Goal: Check status: Check status

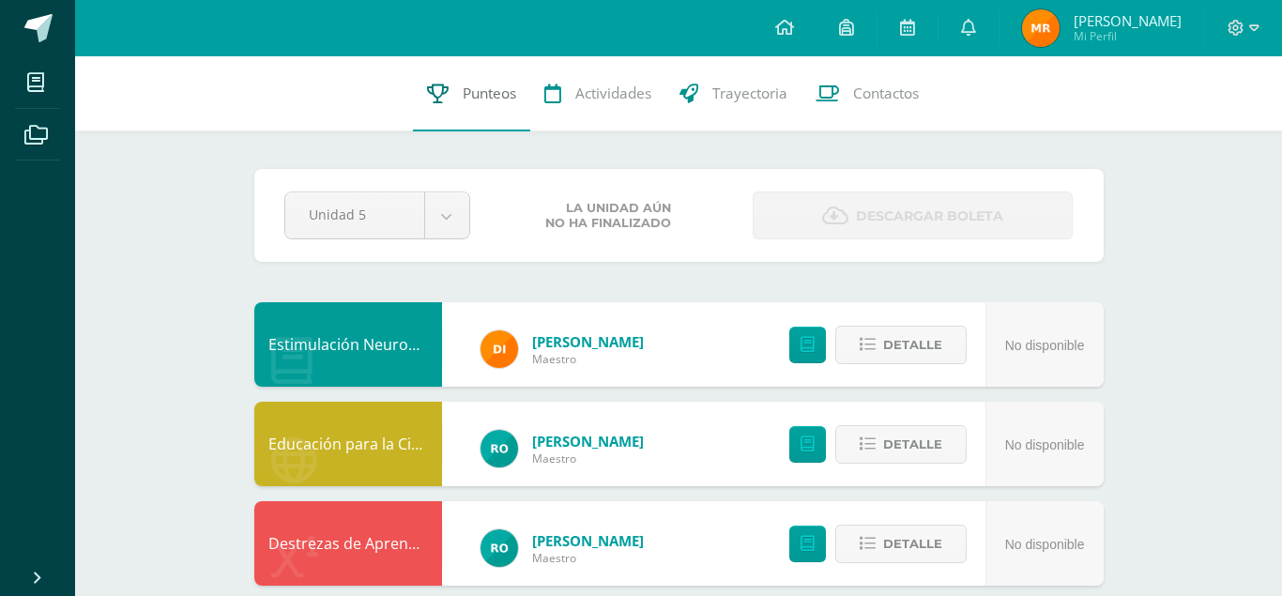
click at [456, 93] on link "Punteos" at bounding box center [471, 93] width 117 height 75
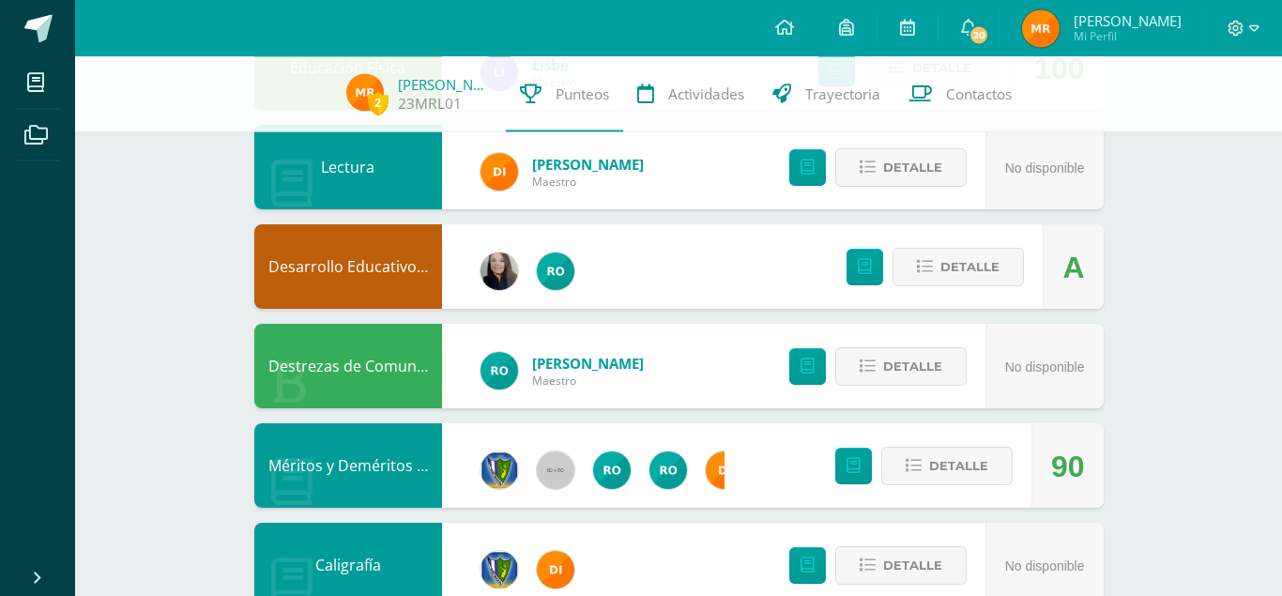
scroll to position [1162, 0]
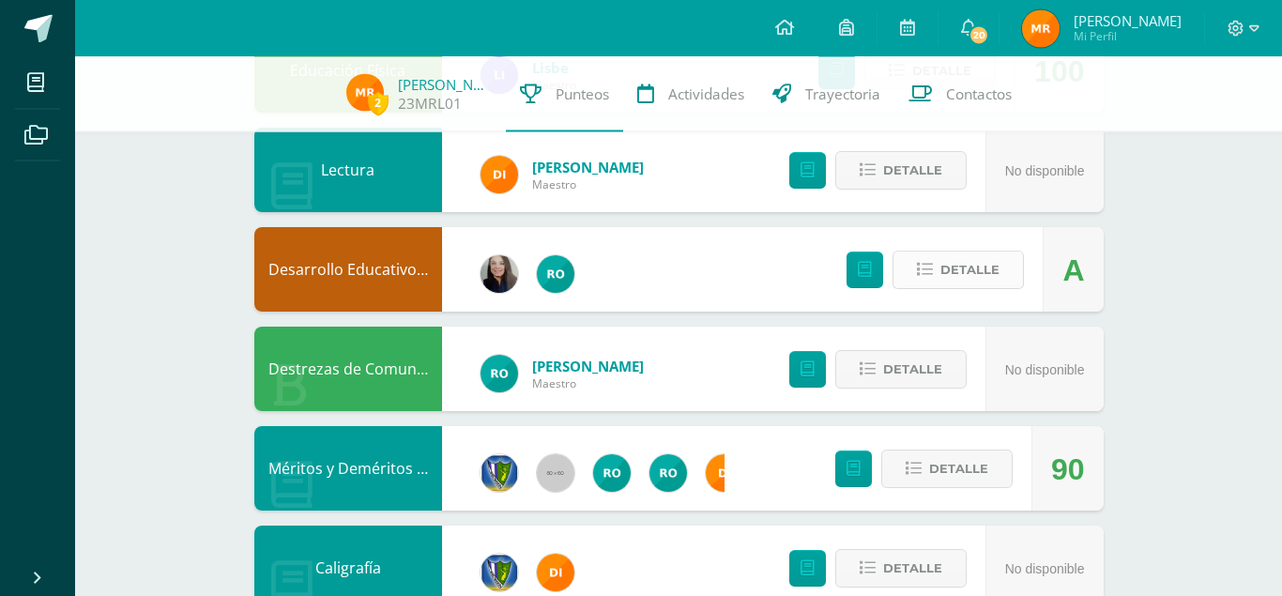
click at [949, 267] on span "Detalle" at bounding box center [970, 269] width 59 height 35
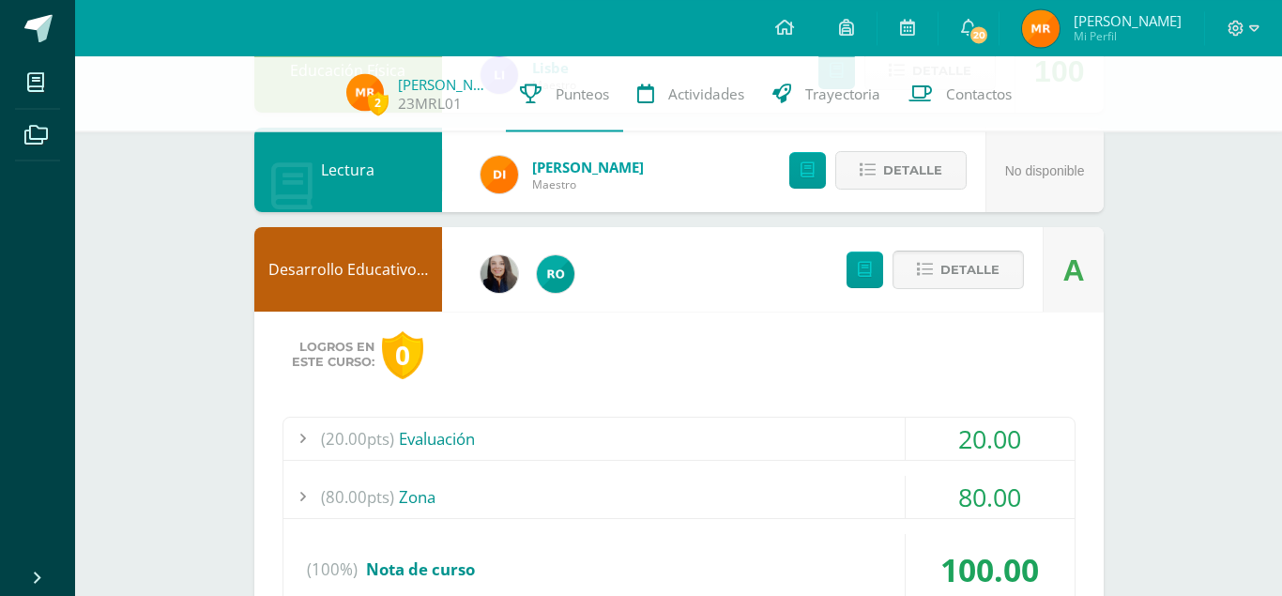
click at [935, 251] on button "Detalle" at bounding box center [958, 270] width 131 height 38
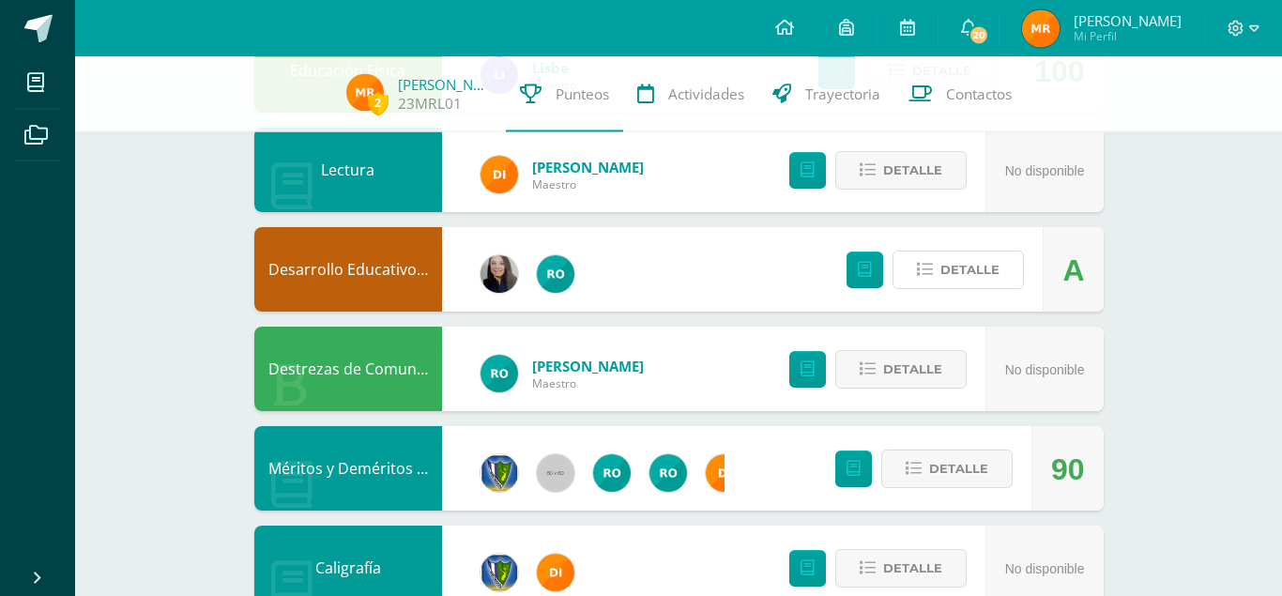
drag, startPoint x: 1281, startPoint y: 407, endPoint x: 1281, endPoint y: 284, distance: 123.0
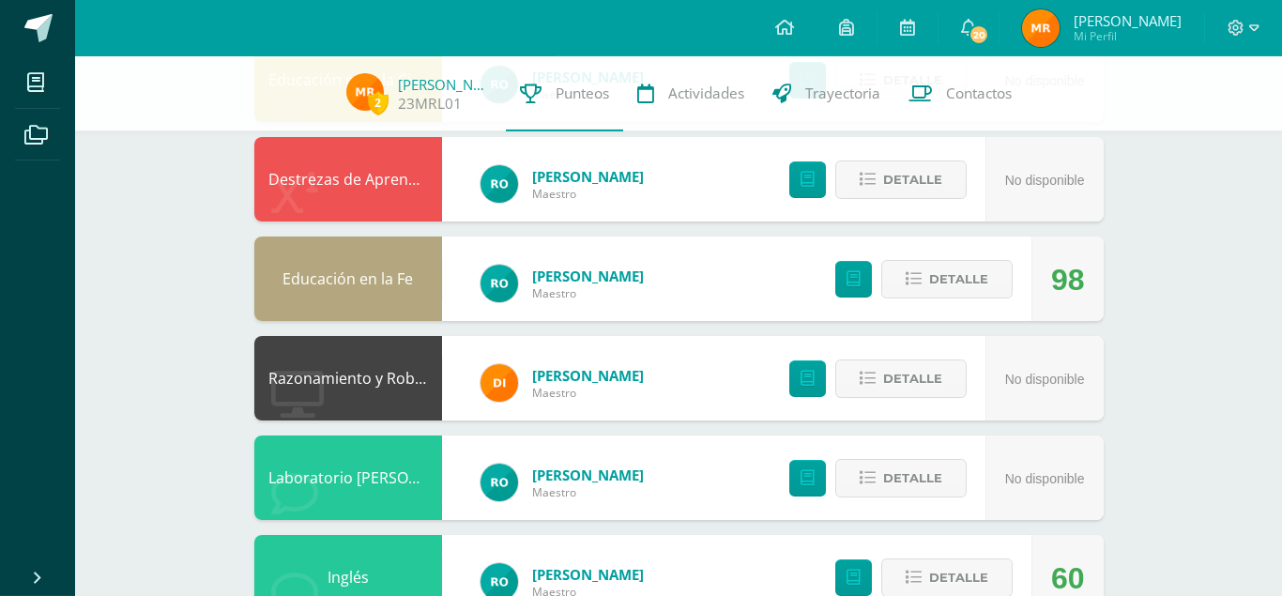
scroll to position [345, 0]
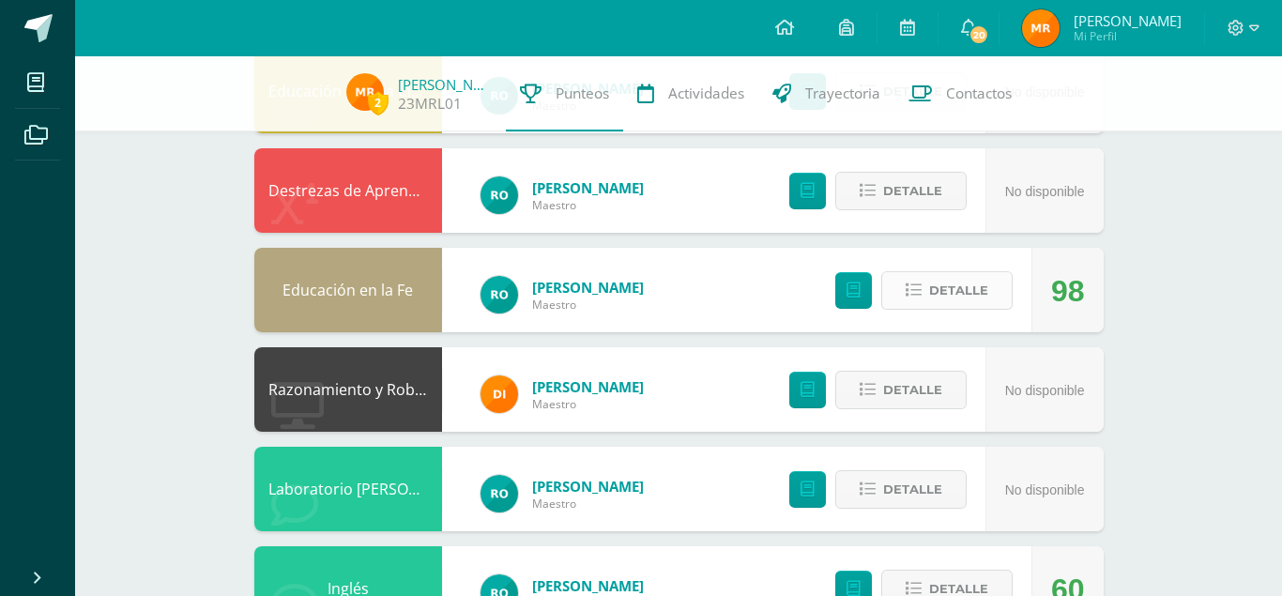
click at [948, 277] on span "Detalle" at bounding box center [958, 290] width 59 height 35
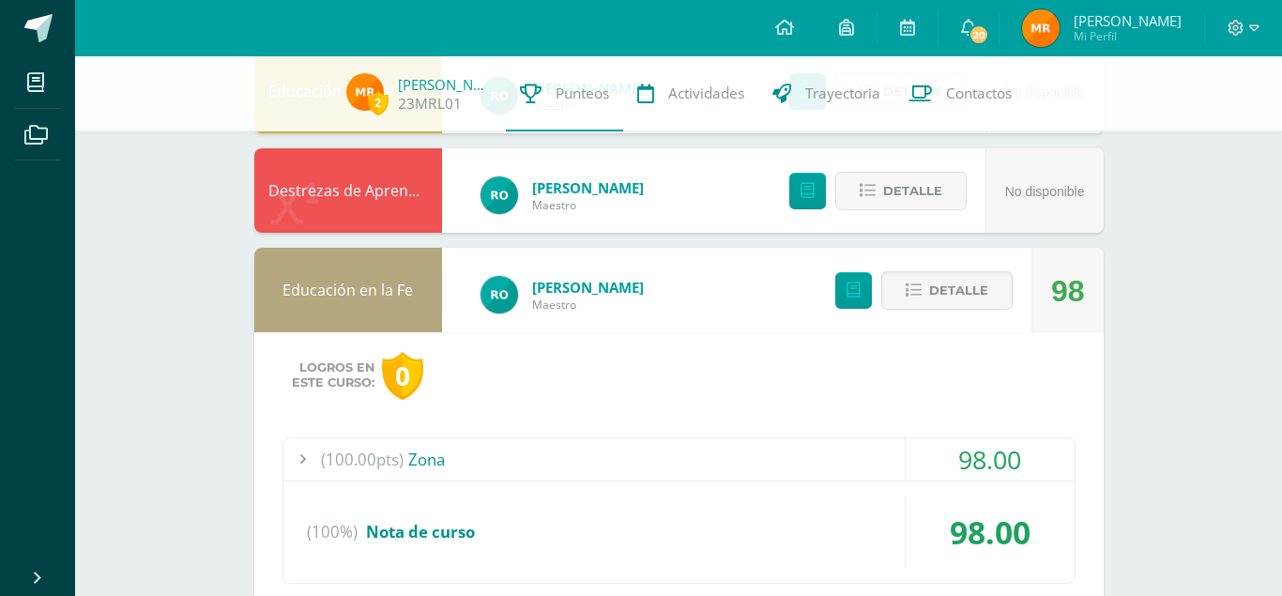
click at [314, 456] on div at bounding box center [302, 459] width 38 height 42
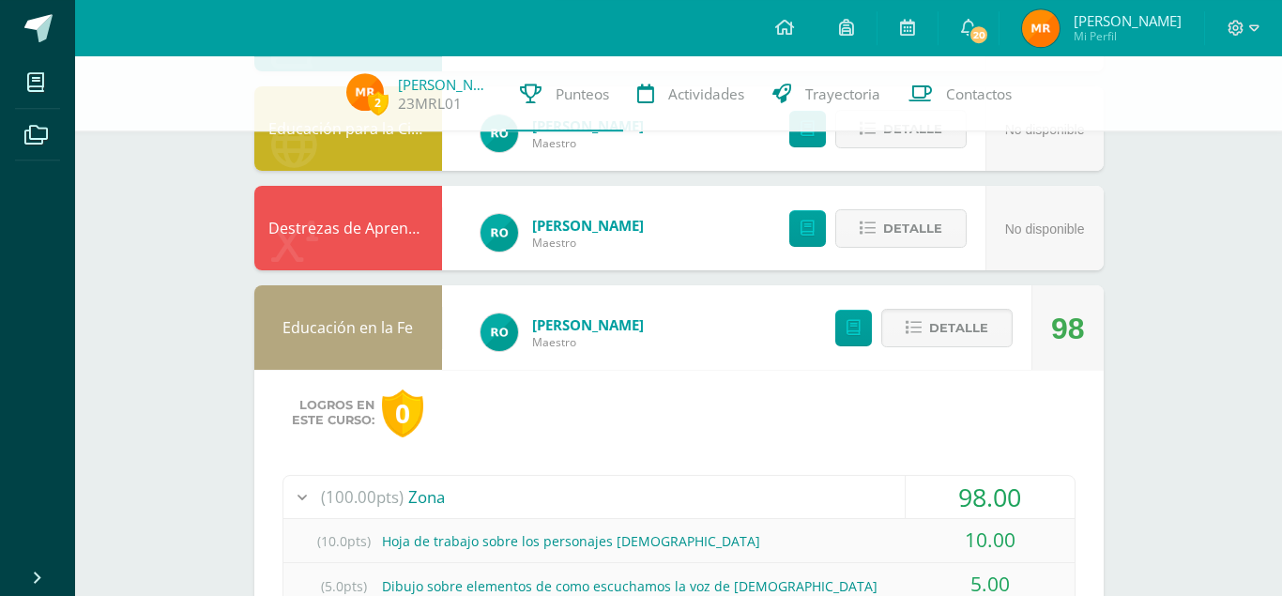
scroll to position [283, 0]
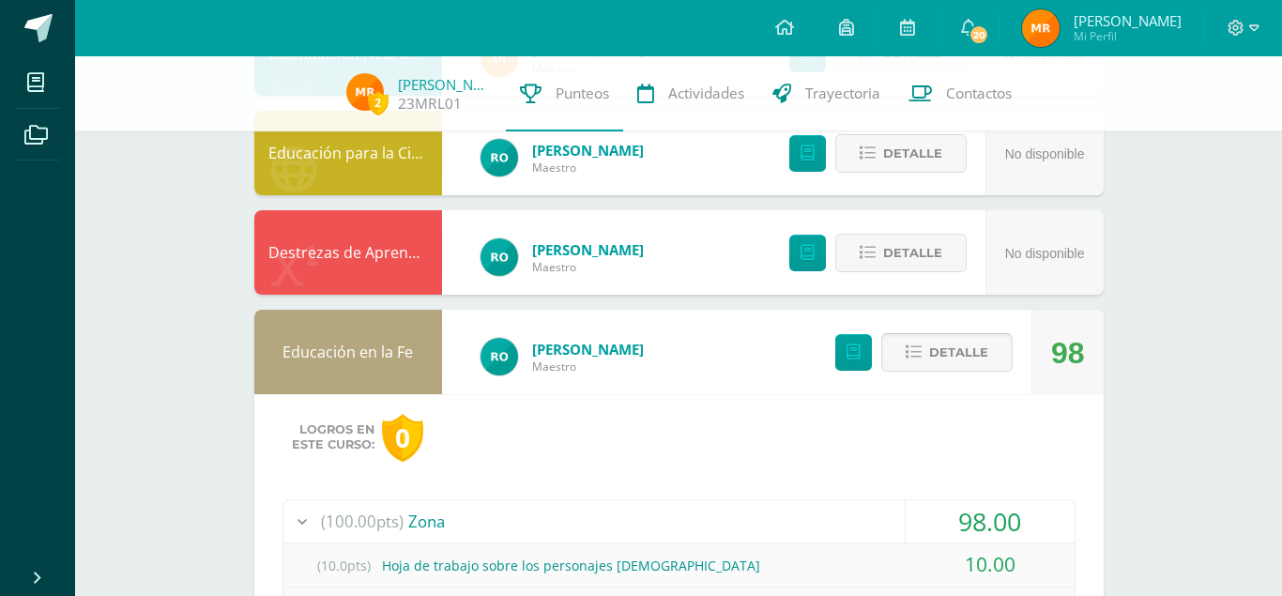
click at [943, 353] on button "Detalle" at bounding box center [946, 352] width 131 height 38
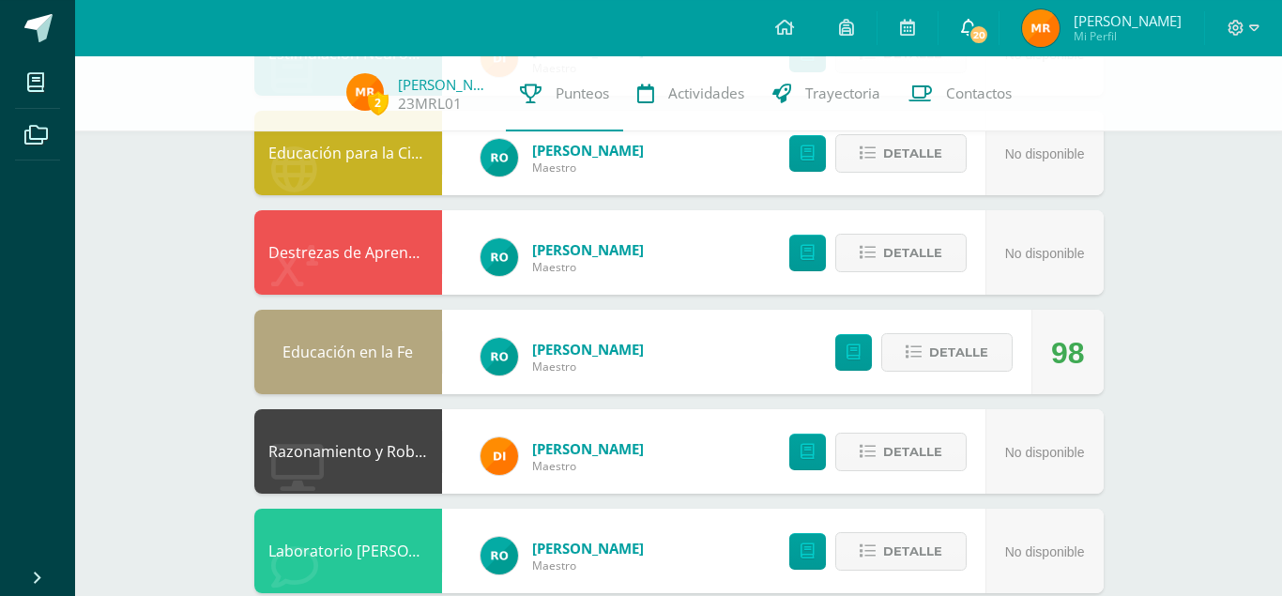
click at [970, 27] on link "20" at bounding box center [969, 28] width 60 height 56
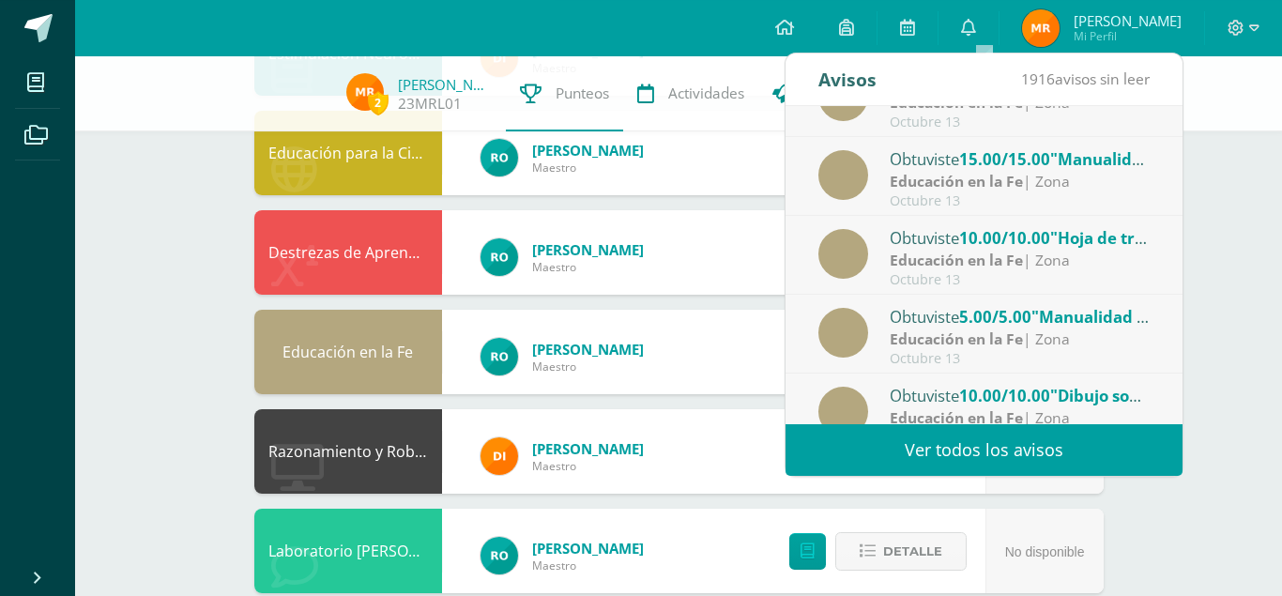
scroll to position [313, 0]
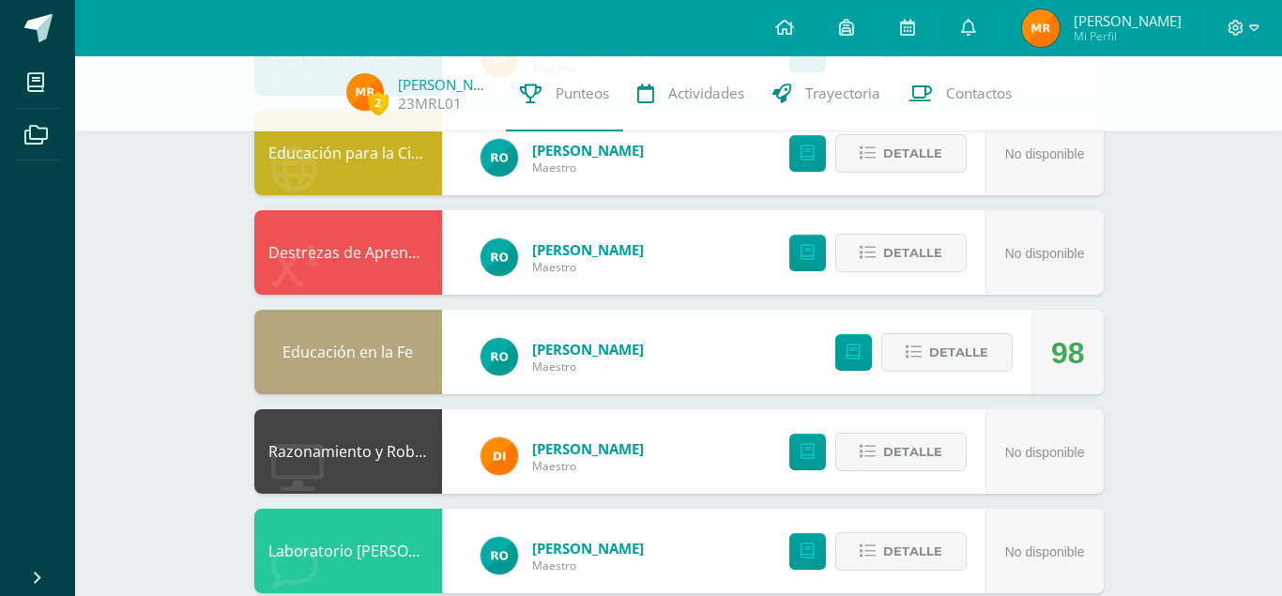
click at [1048, 24] on img at bounding box center [1041, 28] width 38 height 38
